Goal: Information Seeking & Learning: Learn about a topic

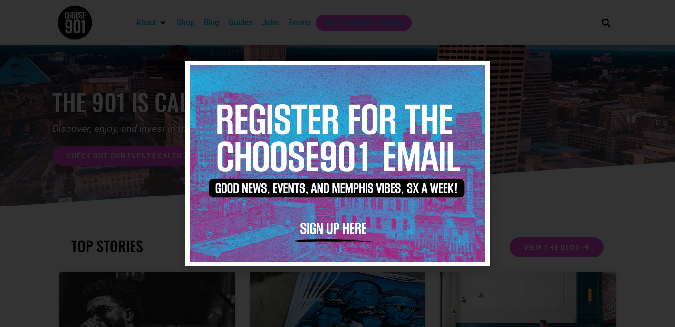
click at [479, 69] on img at bounding box center [337, 164] width 295 height 196
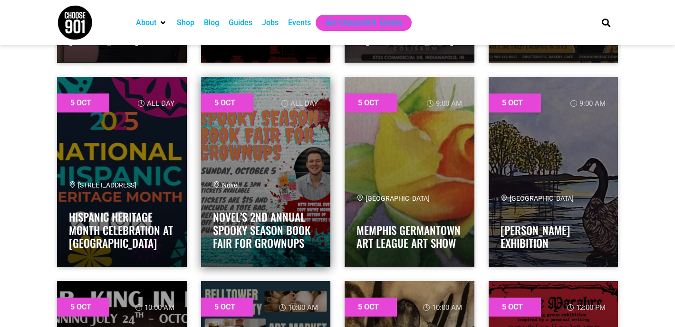
scroll to position [1328, 0]
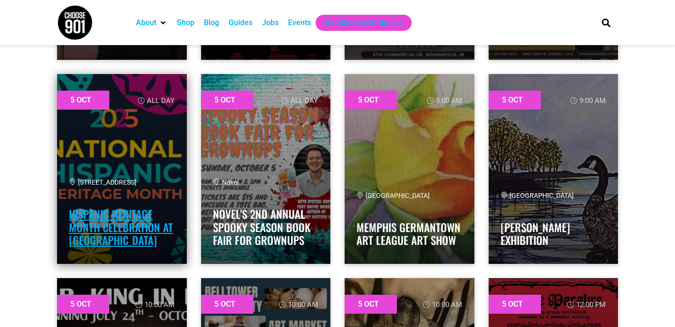
click at [126, 218] on link "Hispanic Heritage Month Celebration at CMOM" at bounding box center [121, 227] width 104 height 42
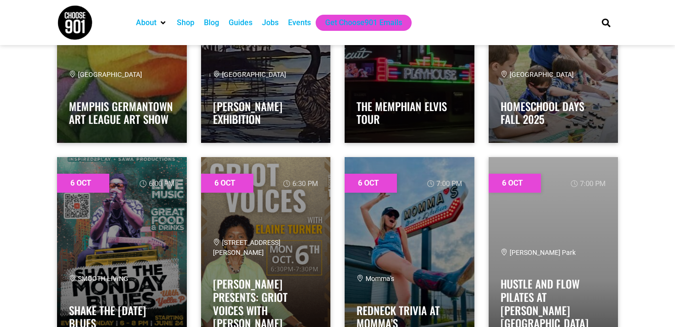
scroll to position [2677, 0]
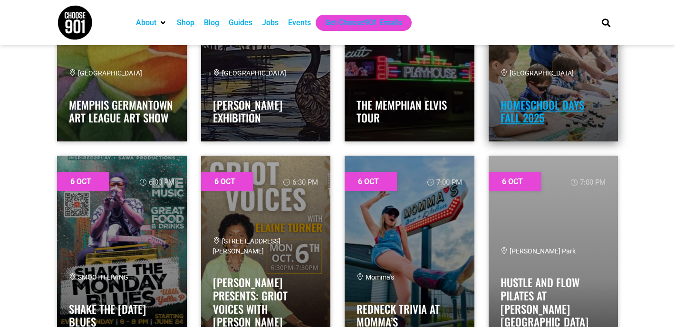
click at [530, 105] on link "Homeschool Days Fall 2025" at bounding box center [542, 111] width 84 height 29
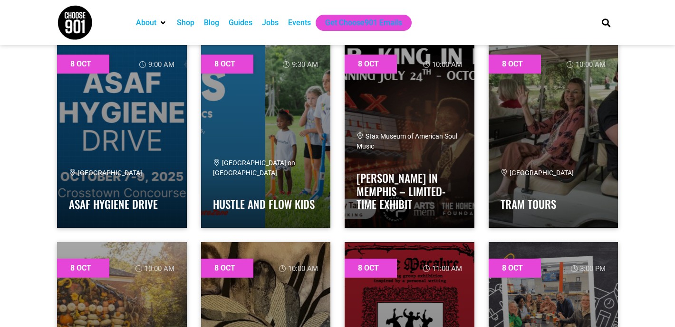
scroll to position [4429, 0]
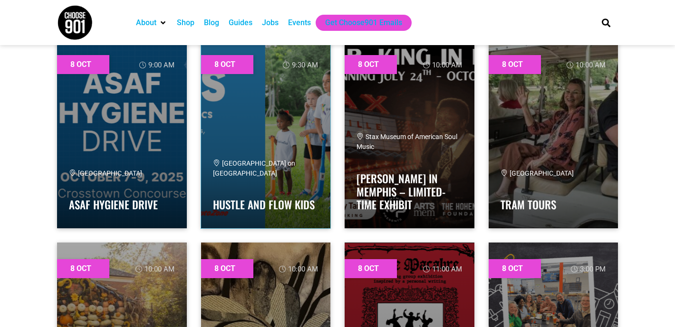
click at [219, 140] on link at bounding box center [266, 133] width 130 height 190
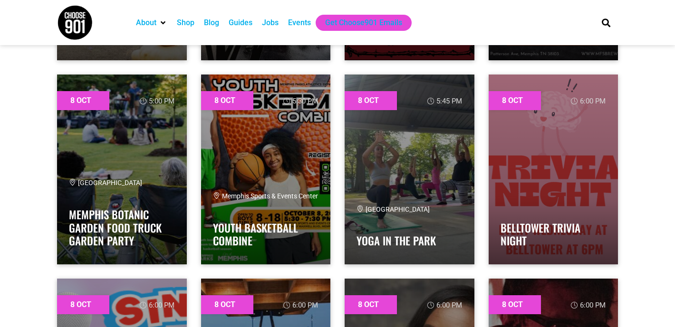
scroll to position [4799, 0]
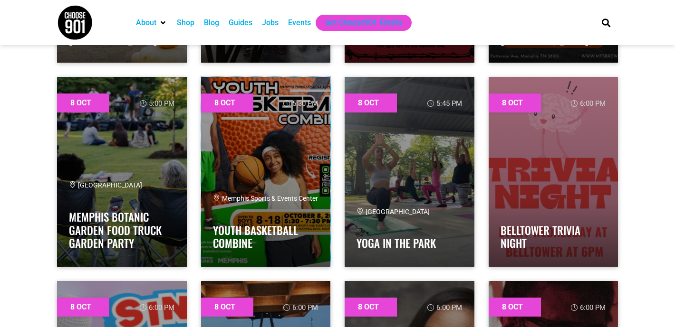
click at [297, 173] on link at bounding box center [266, 172] width 130 height 190
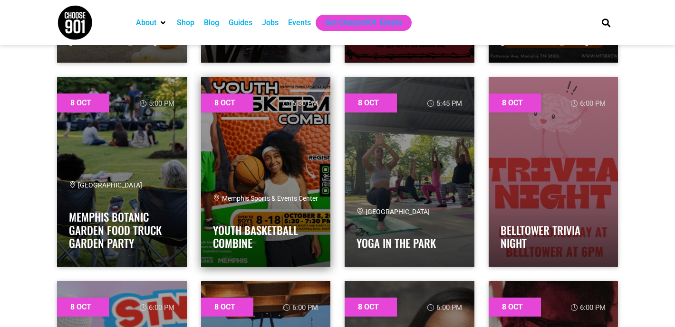
click at [259, 182] on link at bounding box center [266, 172] width 130 height 190
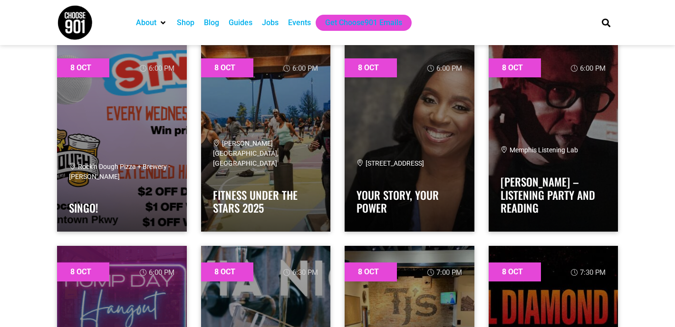
scroll to position [5038, 0]
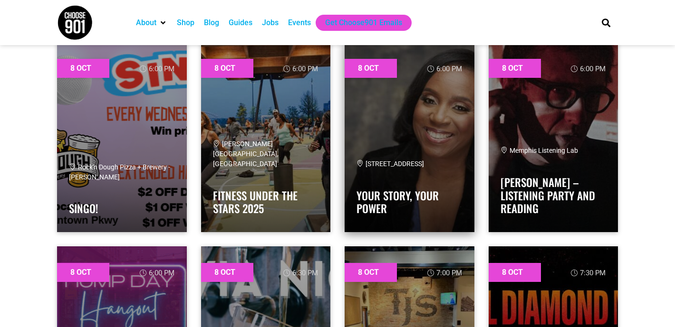
click at [407, 125] on link at bounding box center [410, 137] width 130 height 190
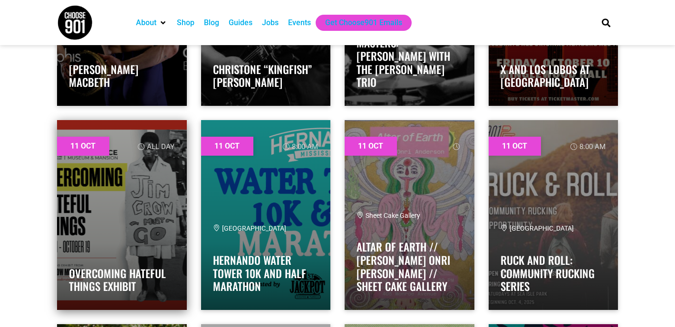
scroll to position [8021, 0]
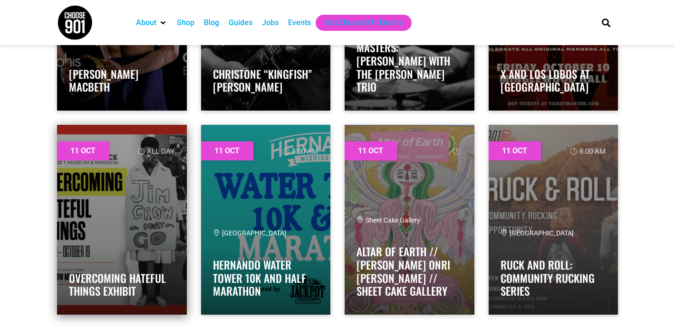
click at [129, 203] on link at bounding box center [122, 220] width 130 height 190
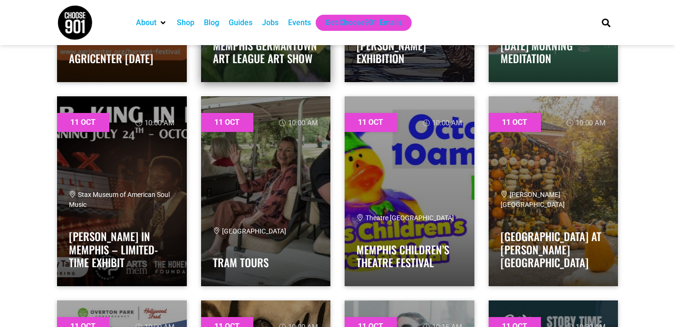
scroll to position [8659, 0]
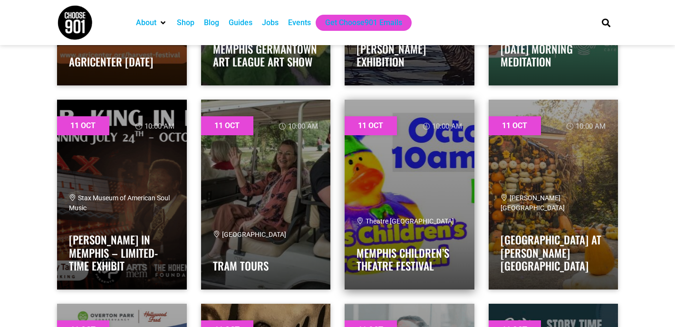
click at [402, 190] on link at bounding box center [410, 195] width 130 height 190
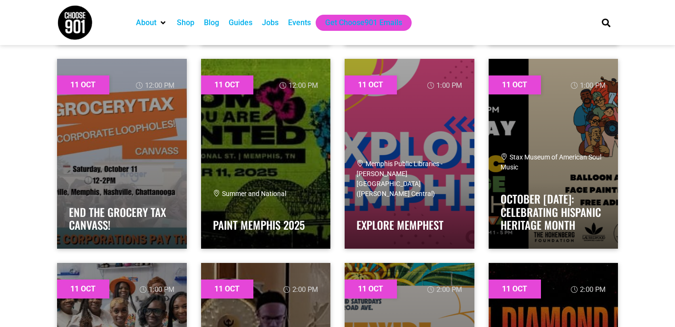
scroll to position [9315, 0]
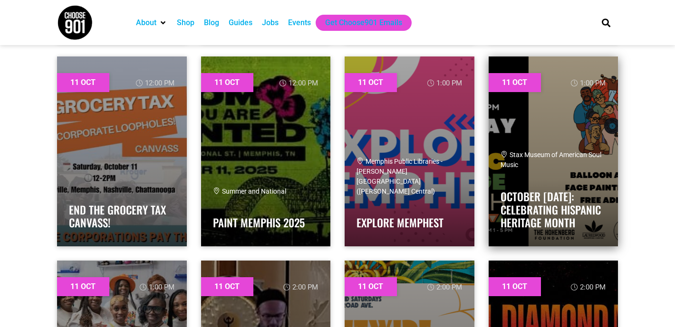
click at [553, 150] on div "Stax Museum of American Soul Music" at bounding box center [553, 160] width 106 height 20
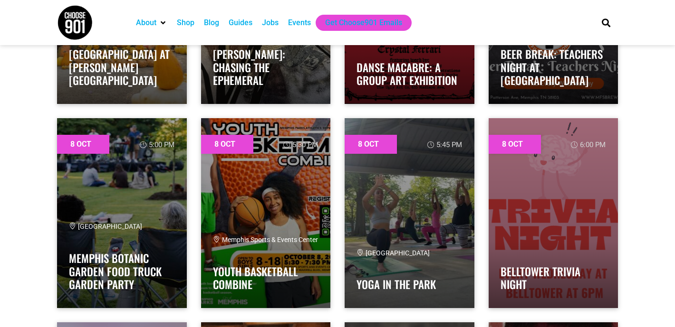
scroll to position [4757, 0]
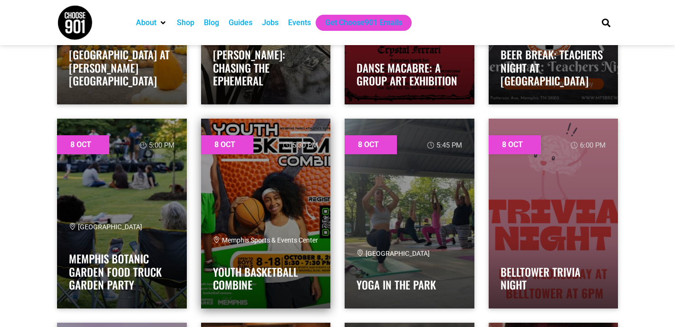
click at [265, 204] on link at bounding box center [266, 214] width 130 height 190
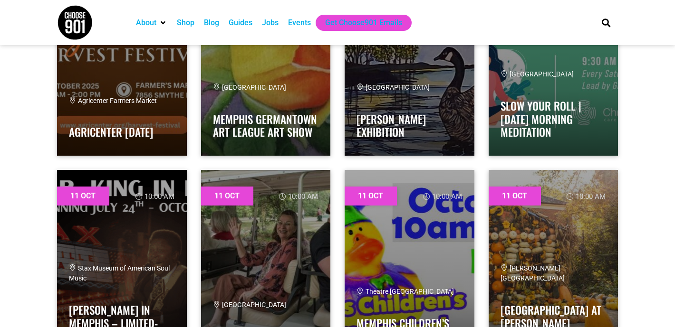
scroll to position [8642, 0]
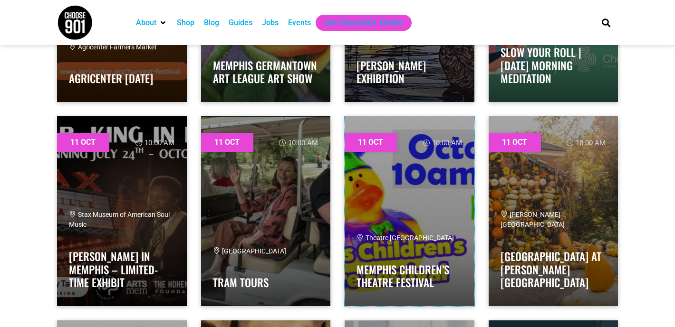
click at [377, 196] on link at bounding box center [410, 211] width 130 height 190
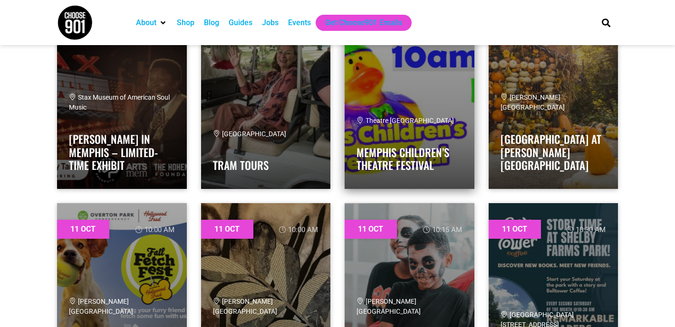
scroll to position [8760, 0]
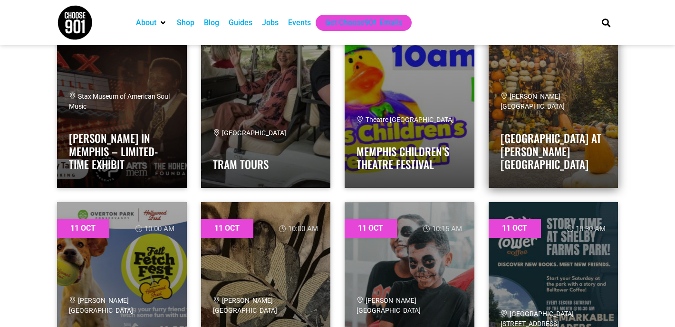
click at [570, 97] on link at bounding box center [554, 93] width 130 height 190
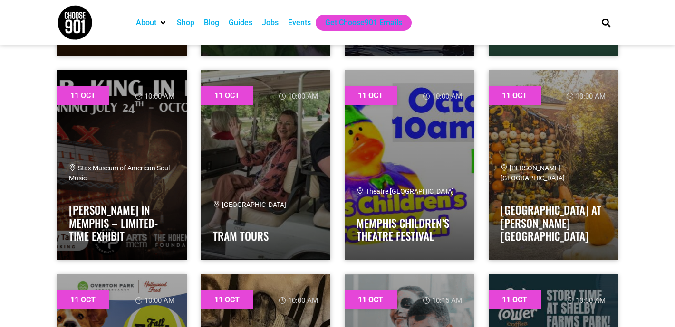
scroll to position [8688, 0]
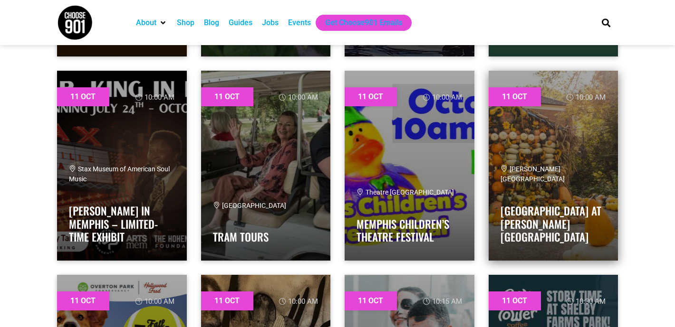
click at [537, 127] on link at bounding box center [554, 166] width 130 height 190
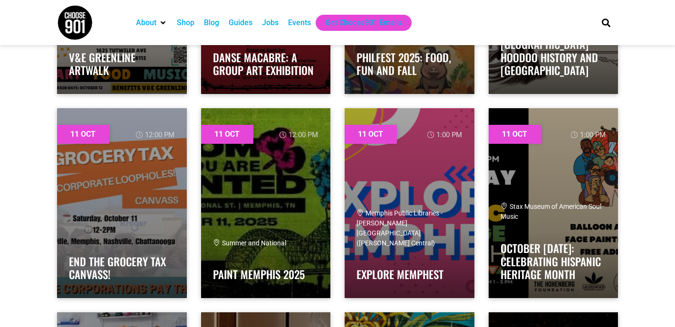
scroll to position [9292, 0]
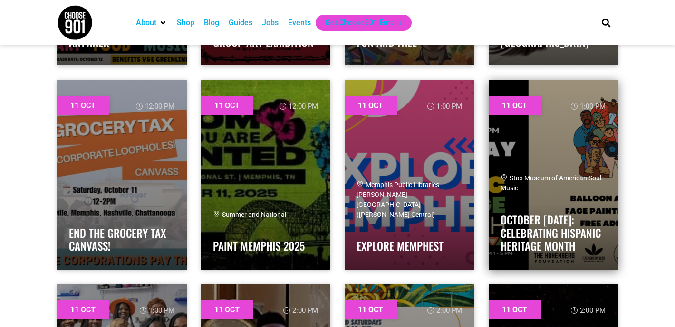
click at [551, 135] on link at bounding box center [554, 175] width 130 height 190
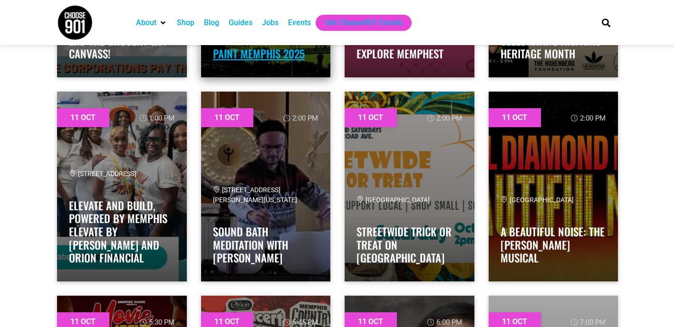
scroll to position [9485, 0]
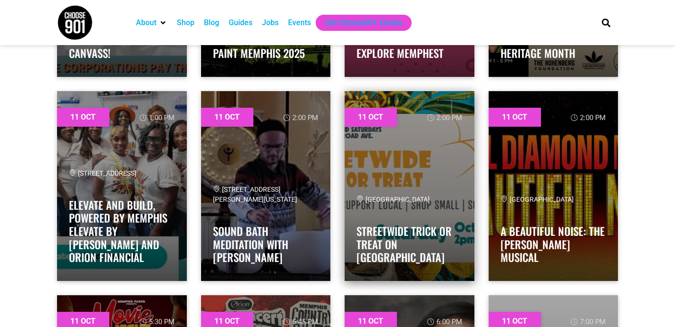
click at [387, 169] on link at bounding box center [410, 186] width 130 height 190
click at [382, 182] on link at bounding box center [410, 186] width 130 height 190
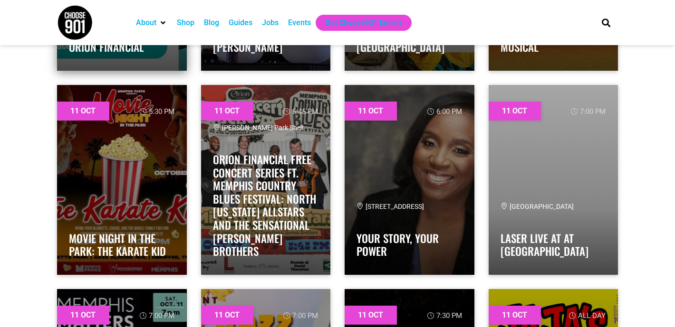
scroll to position [9696, 0]
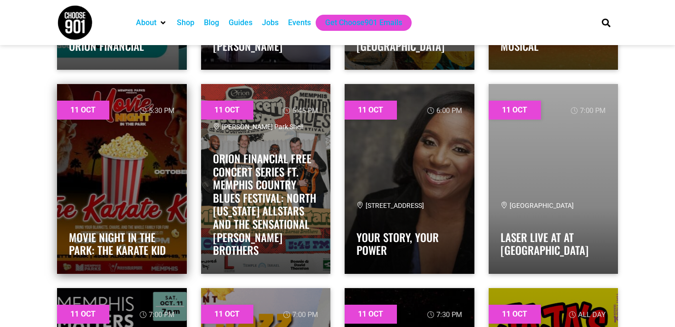
click at [151, 159] on link at bounding box center [122, 179] width 130 height 190
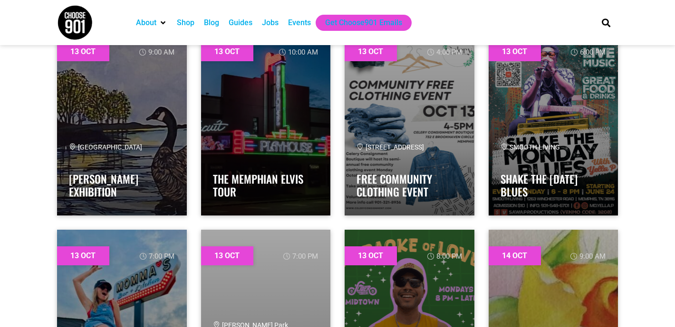
scroll to position [11388, 0]
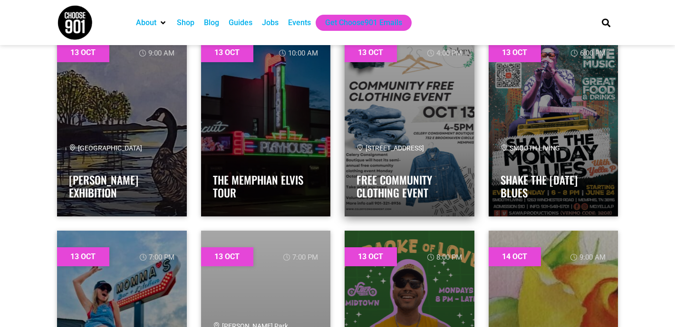
click at [418, 120] on link at bounding box center [410, 122] width 130 height 190
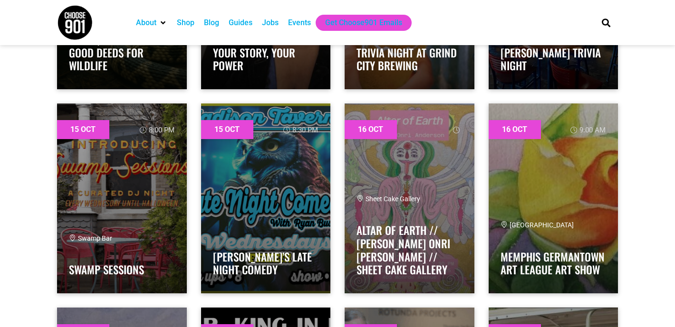
scroll to position [13155, 0]
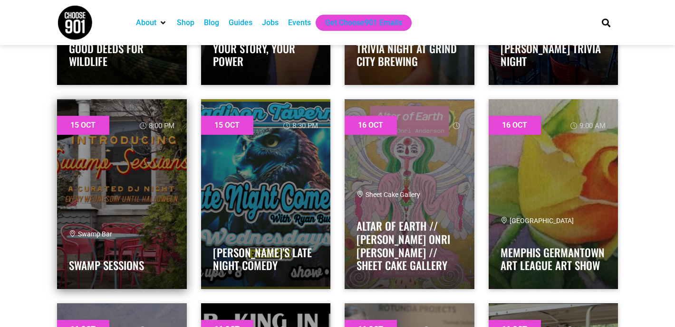
click at [118, 186] on link at bounding box center [122, 194] width 130 height 190
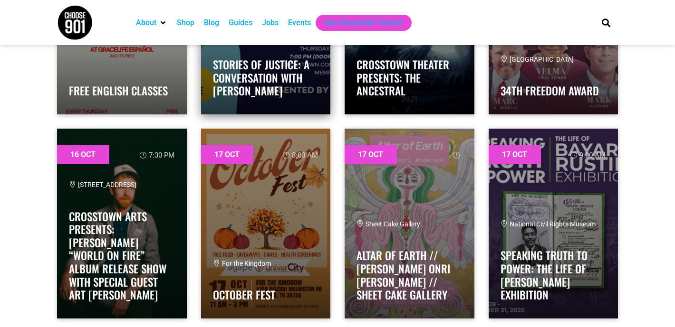
scroll to position [14557, 0]
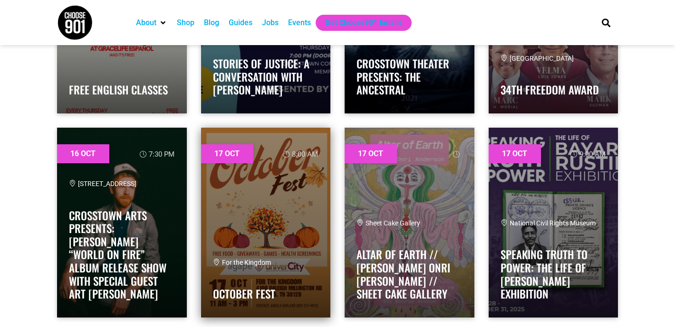
click at [266, 211] on link at bounding box center [266, 223] width 130 height 190
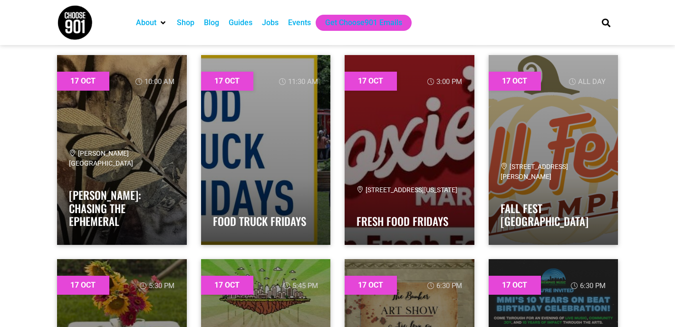
scroll to position [15245, 0]
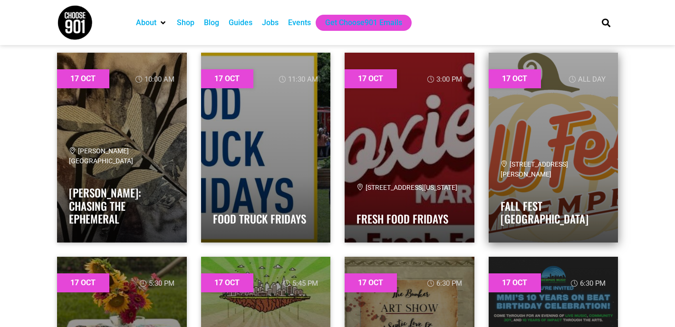
click at [540, 210] on h4 "Fall Fest Memphis" at bounding box center [553, 210] width 106 height 32
click at [529, 167] on link at bounding box center [554, 148] width 130 height 190
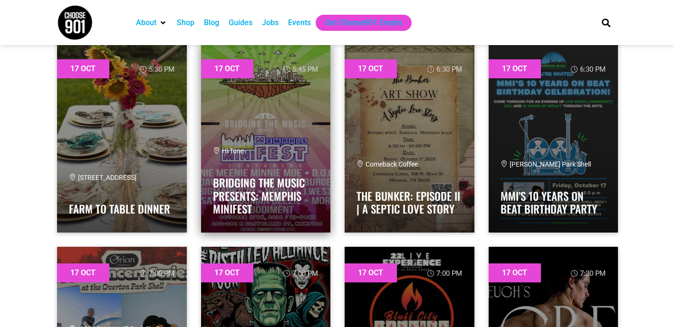
scroll to position [15460, 0]
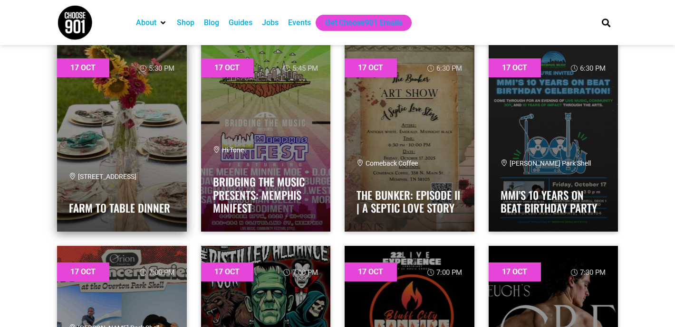
click at [98, 126] on link at bounding box center [122, 137] width 130 height 190
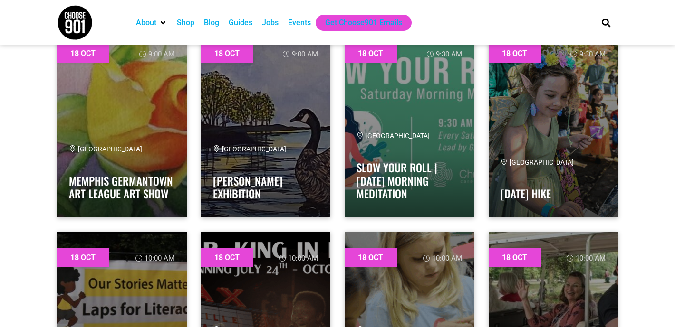
scroll to position [16292, 0]
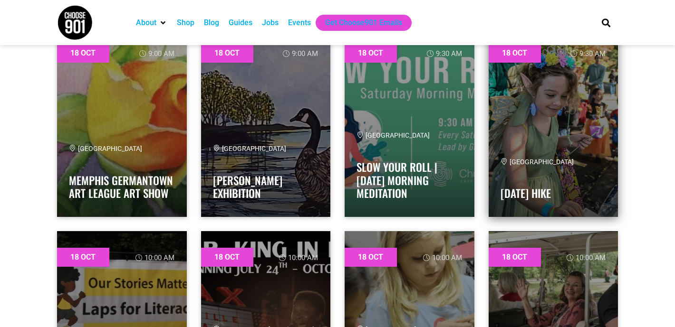
click at [574, 115] on link at bounding box center [554, 122] width 130 height 190
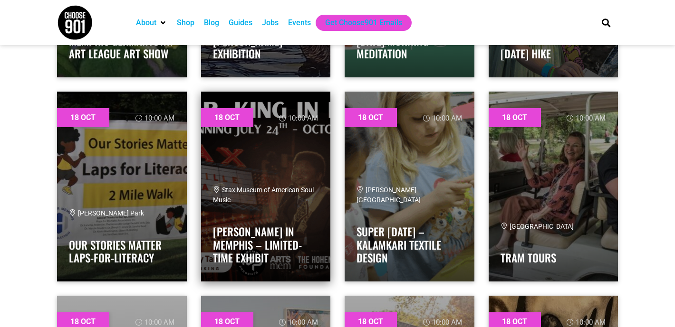
scroll to position [16433, 0]
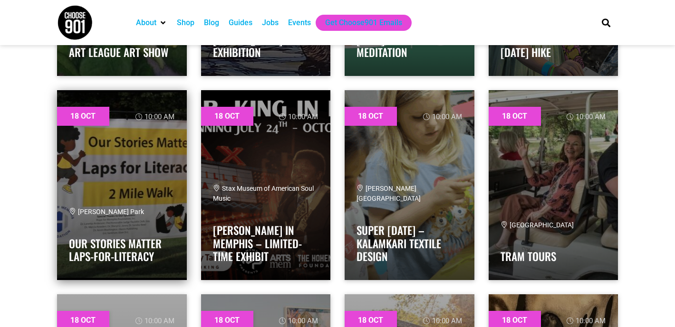
click at [104, 182] on link at bounding box center [122, 185] width 130 height 190
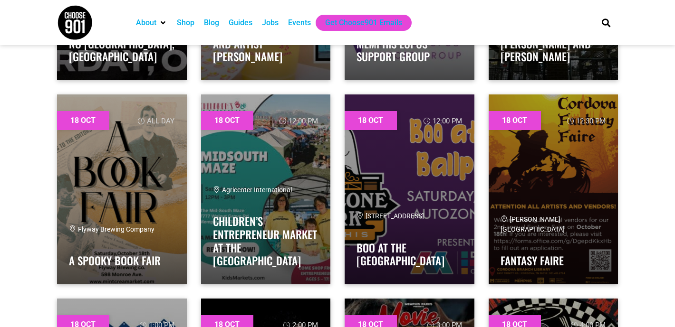
scroll to position [17044, 0]
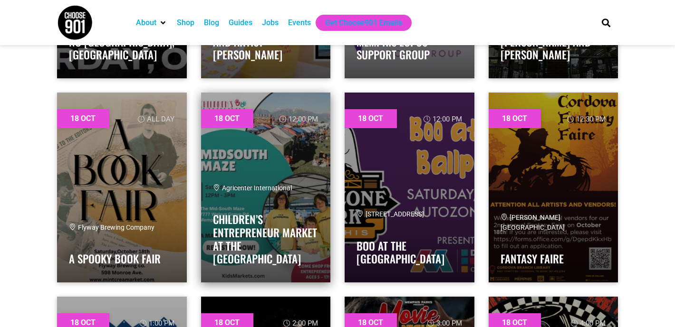
click at [287, 161] on link at bounding box center [266, 188] width 130 height 190
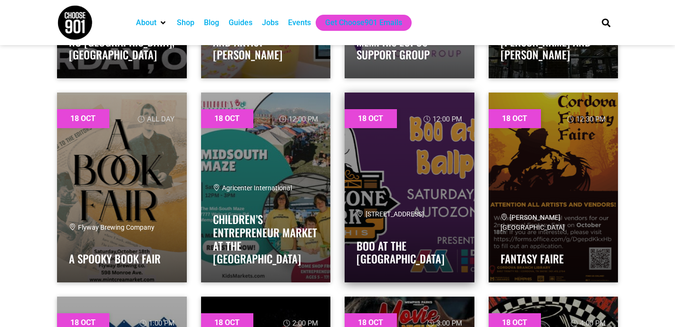
click at [417, 185] on link at bounding box center [410, 188] width 130 height 190
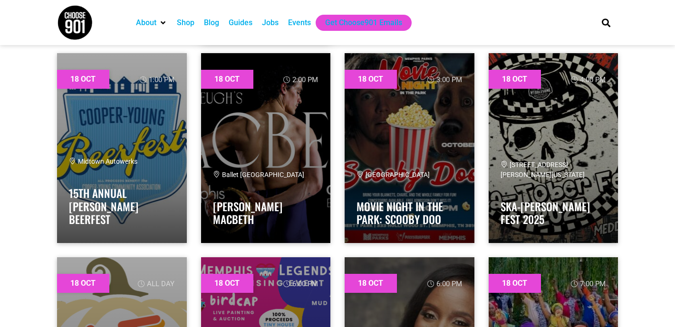
scroll to position [17289, 0]
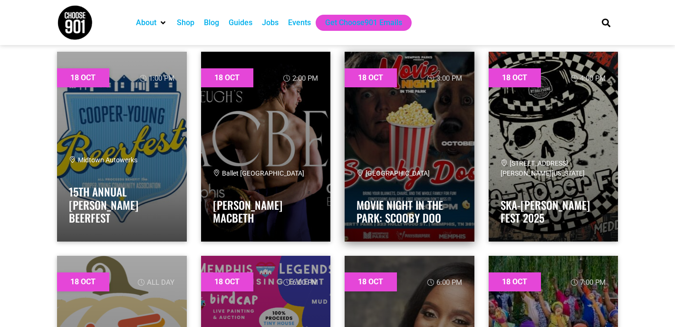
click at [405, 162] on link at bounding box center [410, 147] width 130 height 190
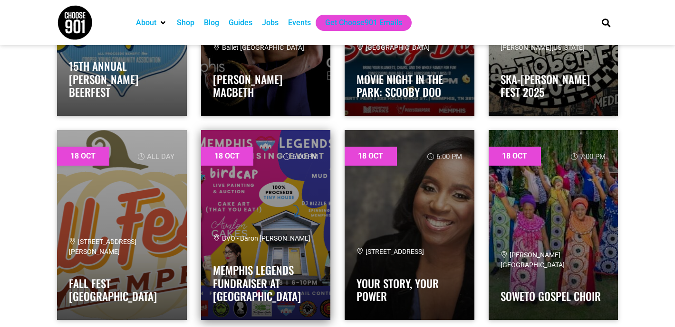
scroll to position [17435, 0]
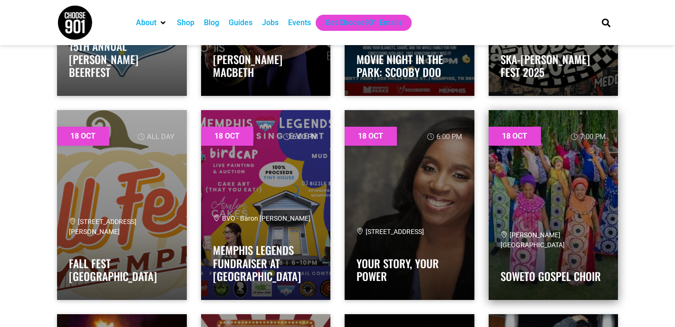
click at [530, 197] on link at bounding box center [554, 205] width 130 height 190
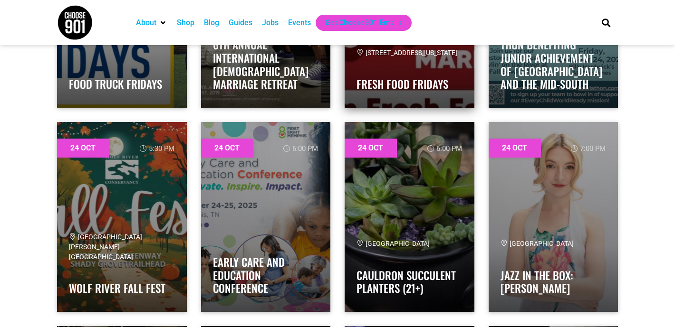
scroll to position [22132, 0]
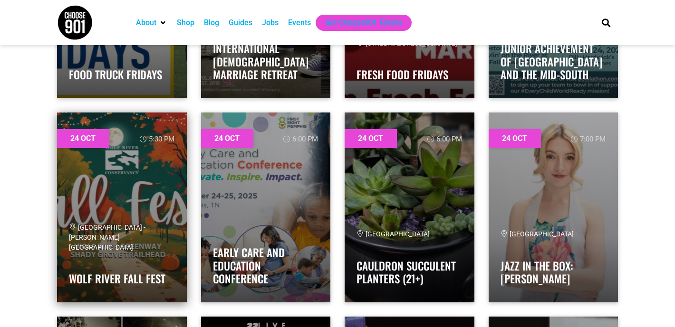
click at [133, 190] on link at bounding box center [122, 208] width 130 height 190
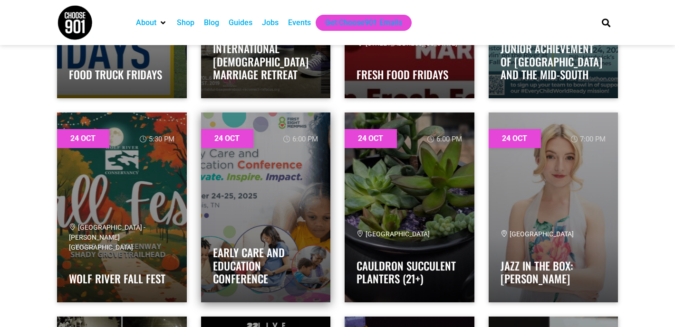
click at [284, 178] on link at bounding box center [266, 208] width 130 height 190
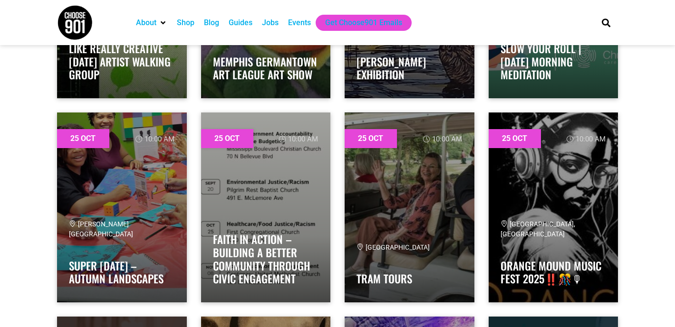
scroll to position [22959, 0]
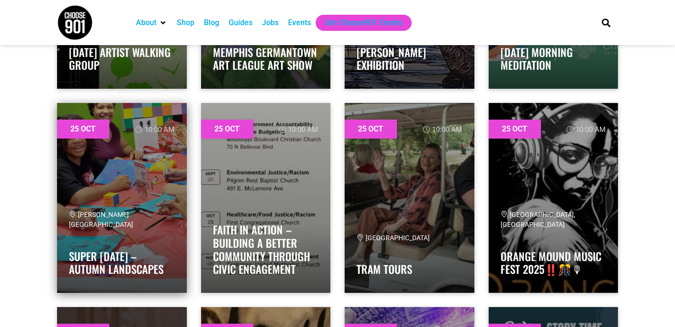
click at [143, 201] on link at bounding box center [122, 198] width 130 height 190
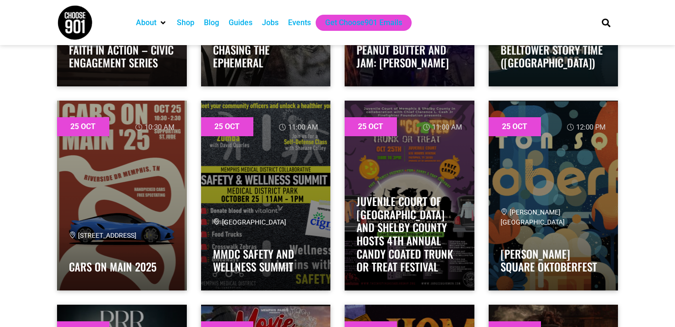
scroll to position [23371, 0]
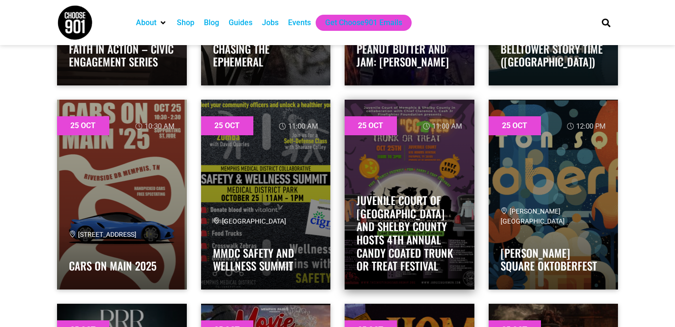
click at [407, 181] on div "Juvenile Court of Memphis and Shelby County Hosts 4th Annual Candy Coated Trunk…" at bounding box center [409, 226] width 106 height 104
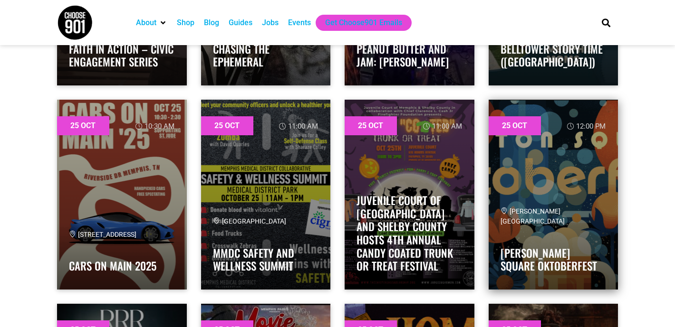
click at [587, 197] on link at bounding box center [554, 195] width 130 height 190
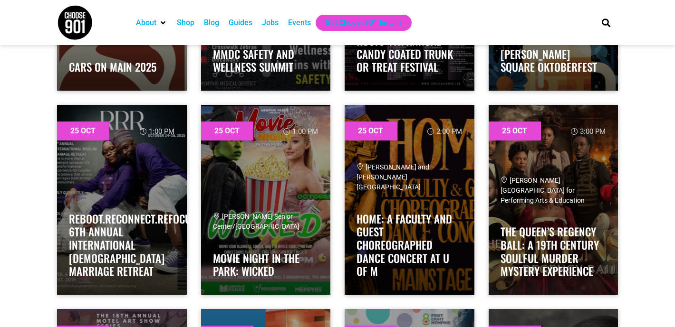
scroll to position [23574, 0]
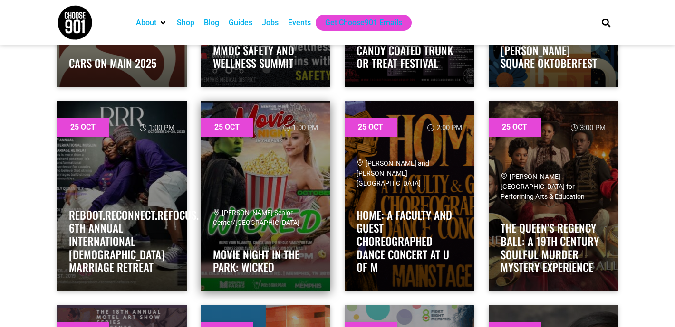
click at [251, 182] on link at bounding box center [266, 196] width 130 height 190
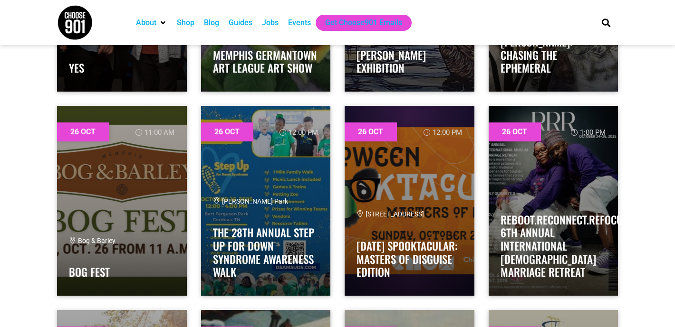
scroll to position [24386, 0]
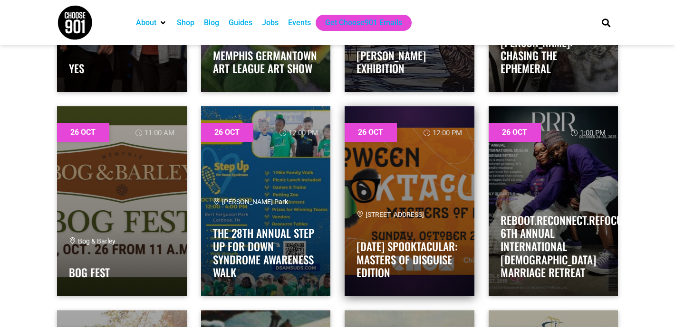
click at [405, 179] on link at bounding box center [410, 201] width 130 height 190
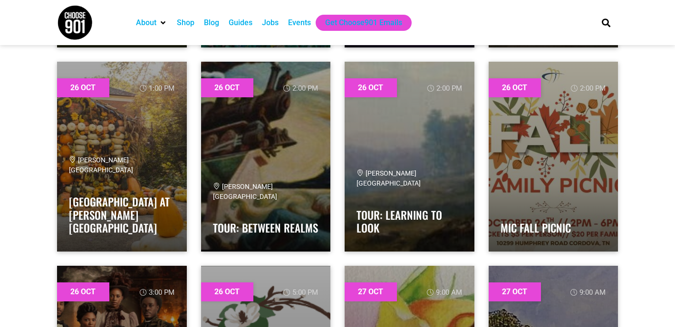
scroll to position [24637, 0]
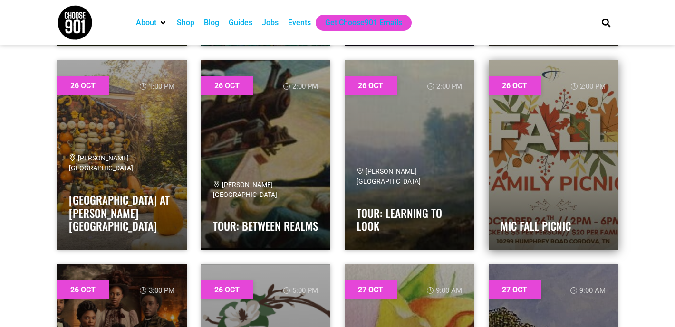
click at [562, 141] on link at bounding box center [554, 155] width 130 height 190
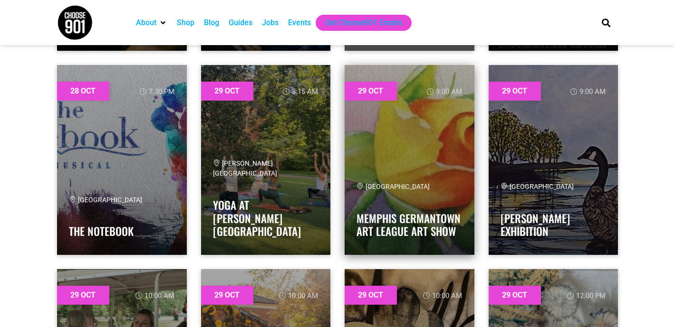
scroll to position [25859, 0]
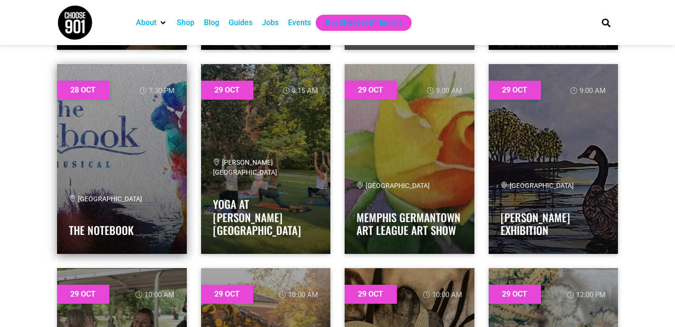
click at [87, 152] on link at bounding box center [122, 159] width 130 height 190
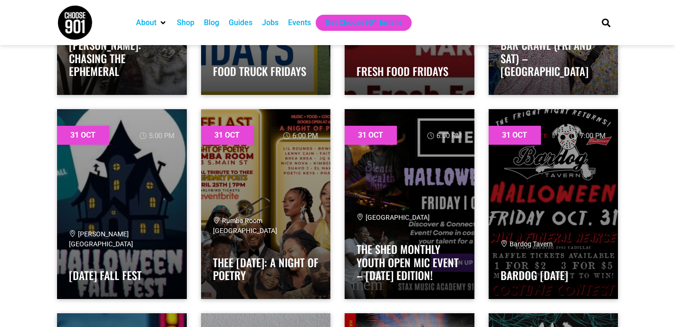
scroll to position [28267, 0]
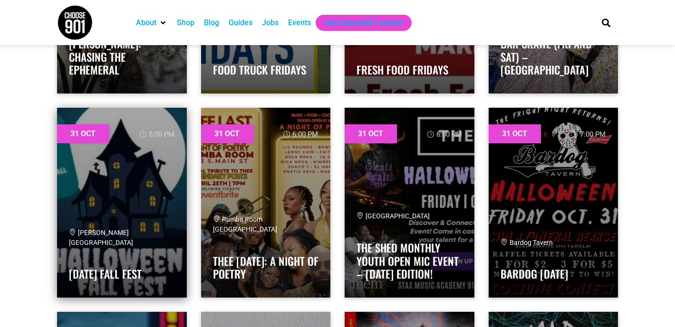
click at [110, 184] on link at bounding box center [122, 203] width 130 height 190
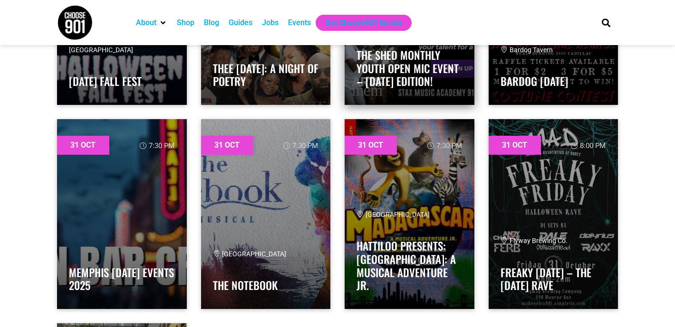
scroll to position [28460, 0]
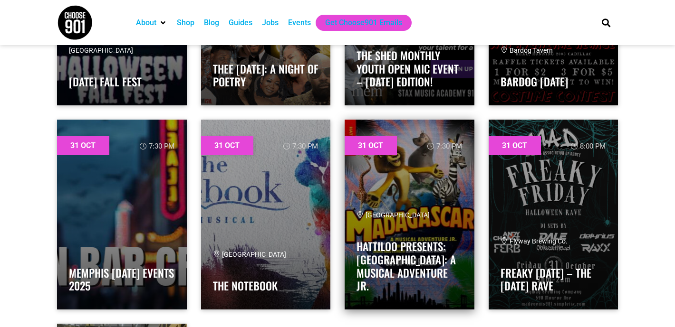
click at [412, 192] on link at bounding box center [410, 215] width 130 height 190
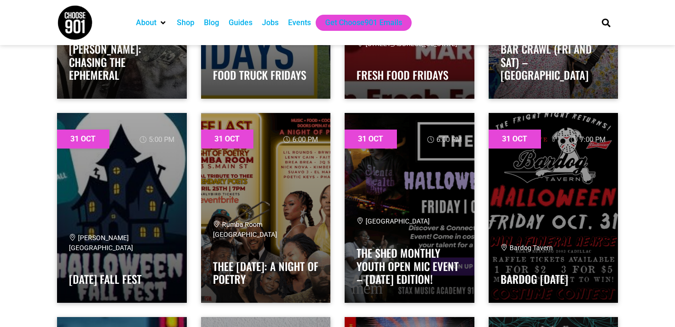
scroll to position [28260, 0]
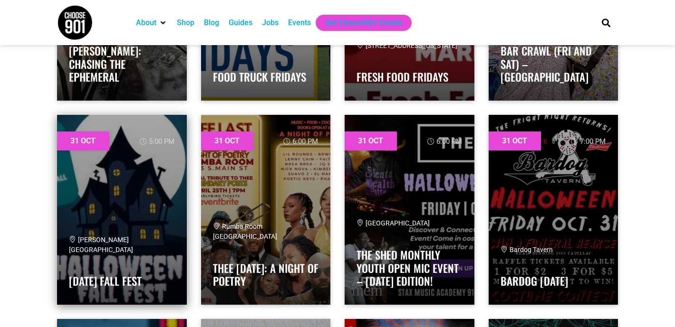
click at [134, 184] on link at bounding box center [122, 210] width 130 height 190
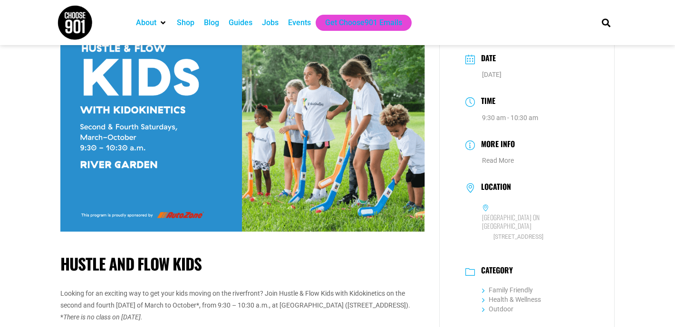
scroll to position [32, 0]
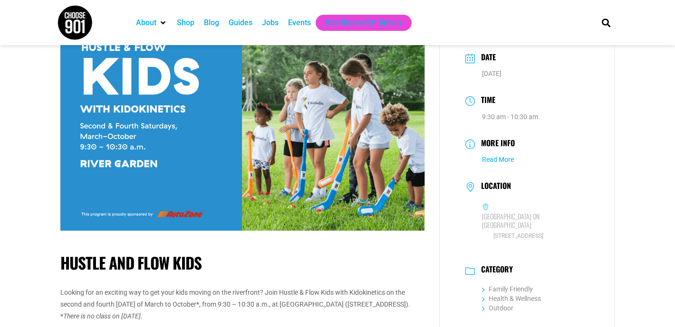
click at [509, 163] on link "Read More" at bounding box center [498, 160] width 32 height 8
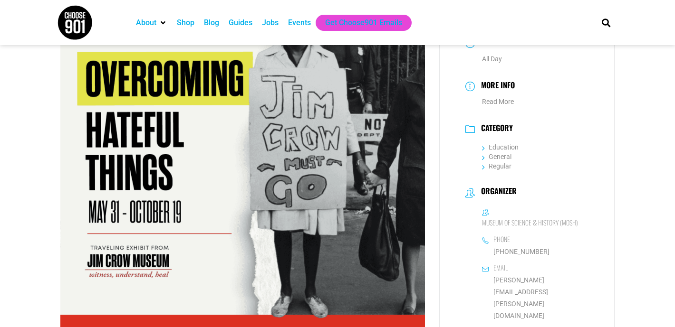
scroll to position [94, 0]
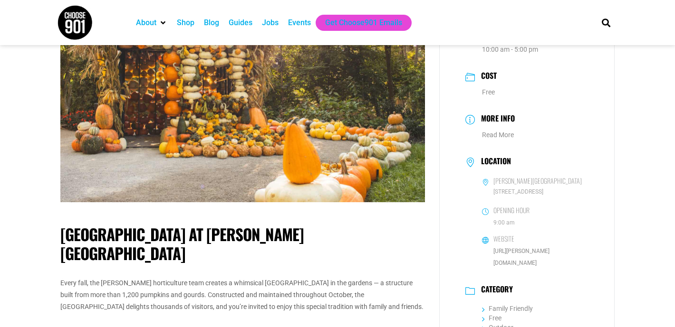
scroll to position [107, 0]
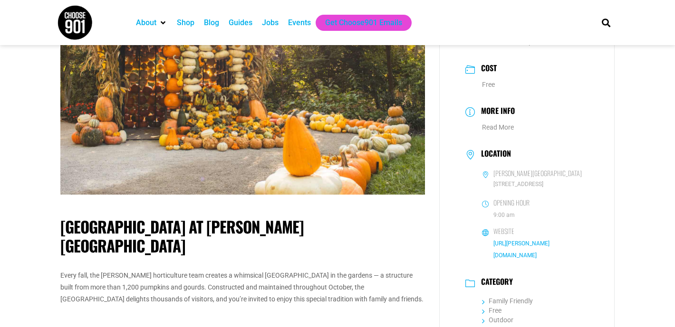
click at [513, 245] on link "[URL][PERSON_NAME][DOMAIN_NAME]" at bounding box center [521, 249] width 56 height 19
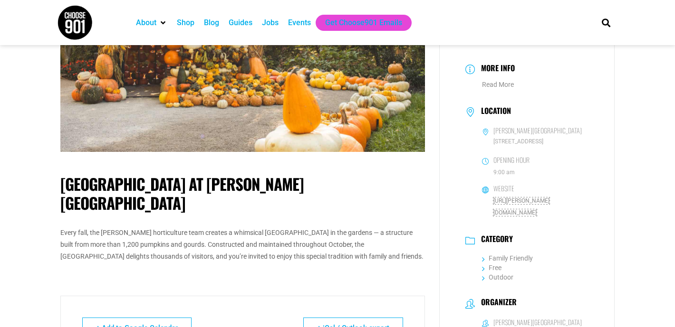
scroll to position [135, 0]
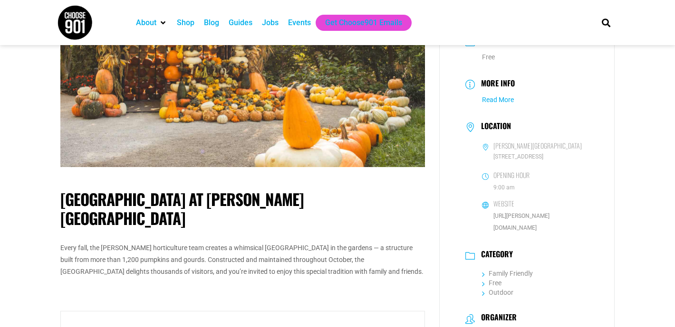
click at [494, 101] on link "Read More" at bounding box center [498, 100] width 32 height 8
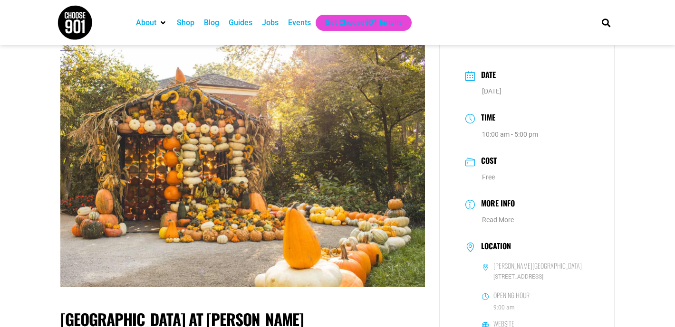
scroll to position [0, 0]
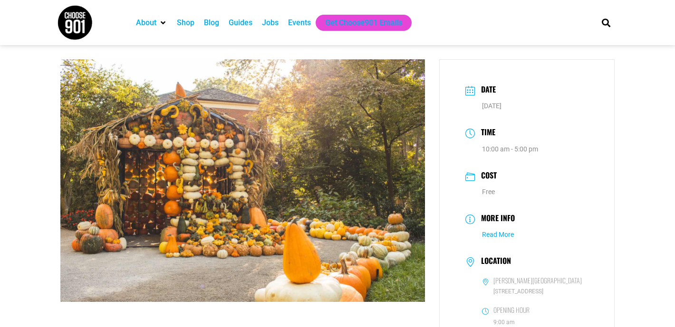
click at [493, 235] on link "Read More" at bounding box center [498, 235] width 32 height 8
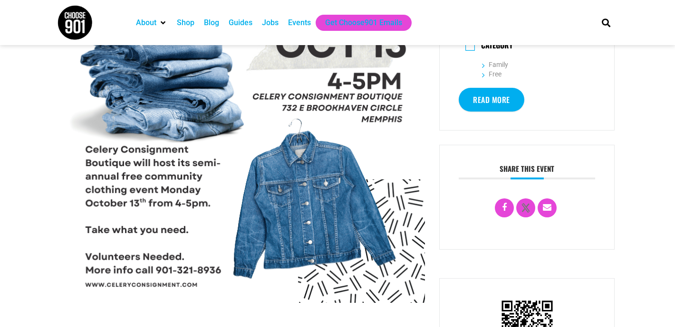
scroll to position [242, 0]
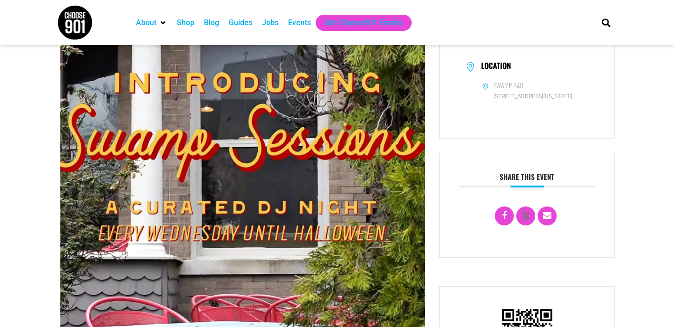
scroll to position [106, 0]
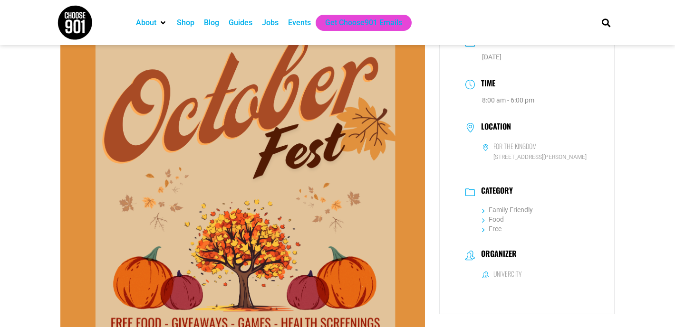
scroll to position [44, 0]
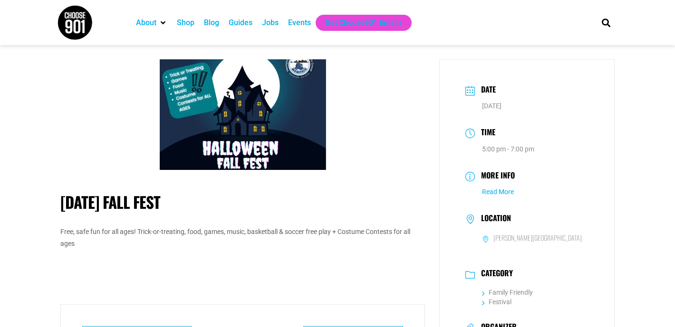
click at [506, 192] on link "Read More" at bounding box center [498, 192] width 32 height 8
